Goal: Obtain resource: Download file/media

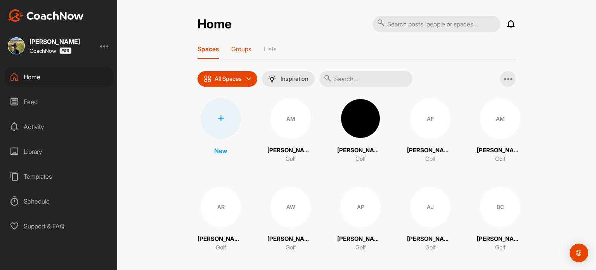
click at [246, 48] on p "Groups" at bounding box center [241, 49] width 20 height 8
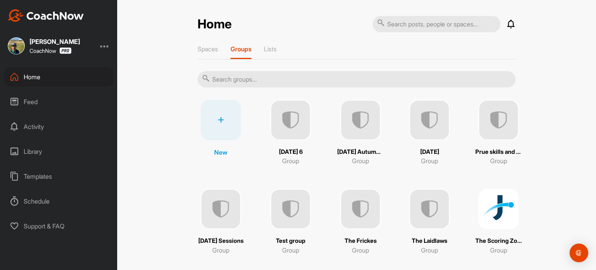
click at [294, 125] on img at bounding box center [290, 120] width 40 height 40
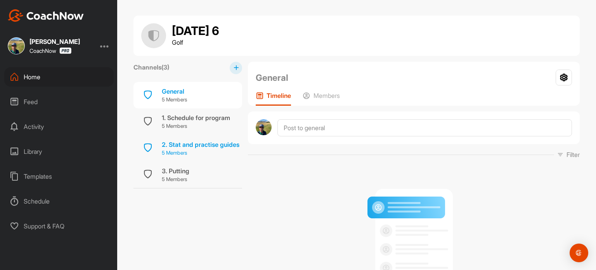
click at [180, 151] on p "5 Members" at bounding box center [201, 153] width 78 height 8
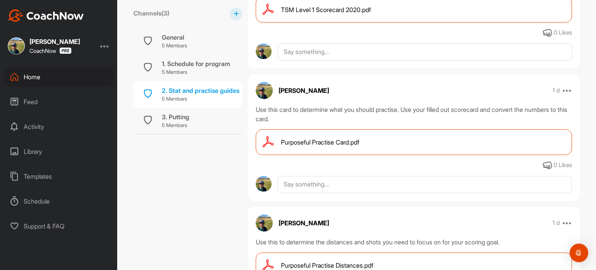
scroll to position [233, 0]
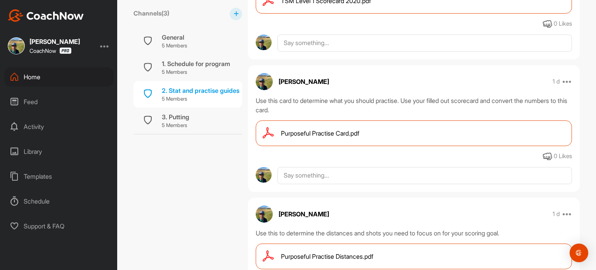
click at [347, 133] on span "Purposeful Practise Card.pdf" at bounding box center [320, 132] width 78 height 9
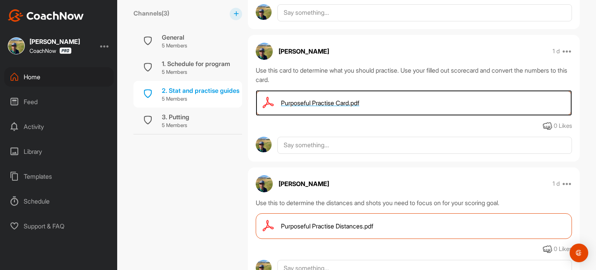
scroll to position [300, 0]
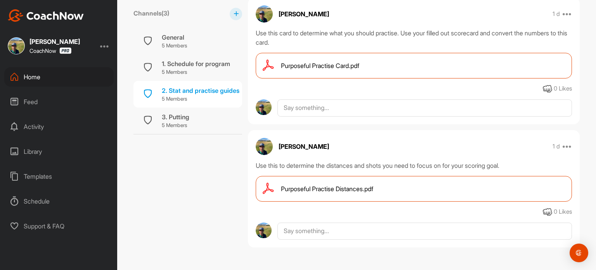
click at [362, 191] on span "Purposeful Practise Distances.pdf" at bounding box center [327, 188] width 92 height 9
